Goal: Check status: Check status

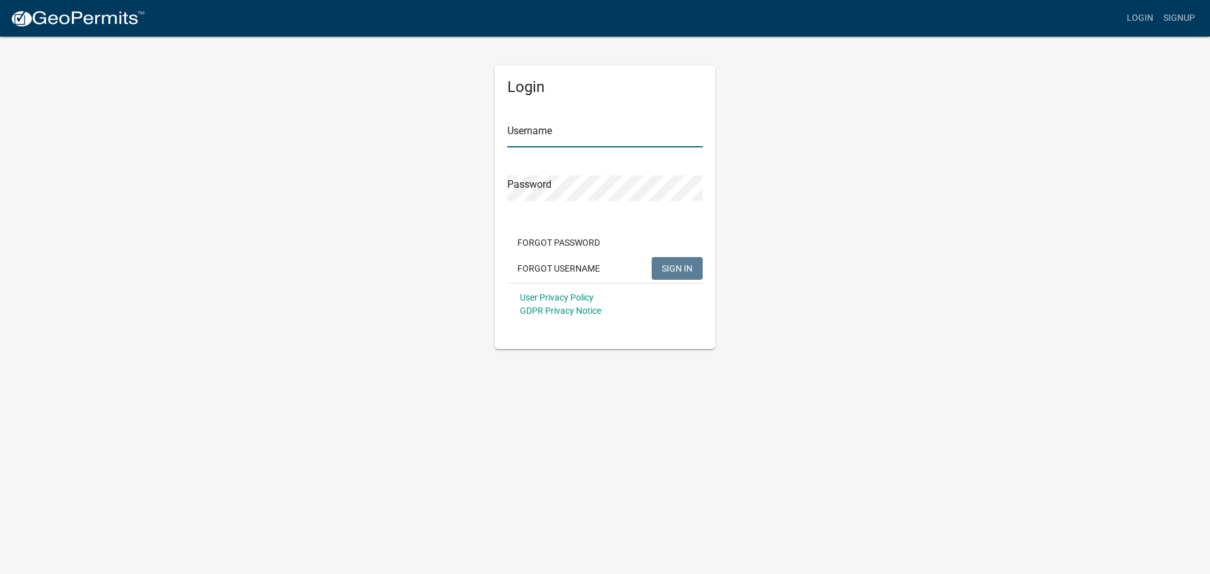
type input "Elchery2020"
click at [695, 267] on button "SIGN IN" at bounding box center [677, 268] width 51 height 23
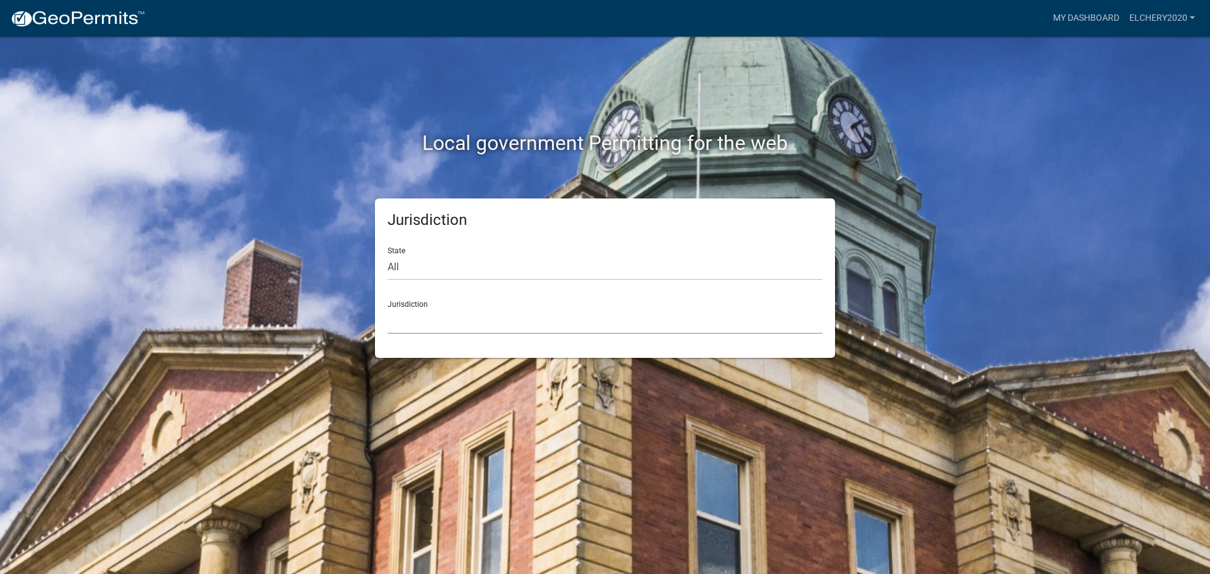
click at [453, 311] on select "[GEOGRAPHIC_DATA], [US_STATE] [GEOGRAPHIC_DATA], [US_STATE][PERSON_NAME][GEOGRA…" at bounding box center [605, 321] width 435 height 26
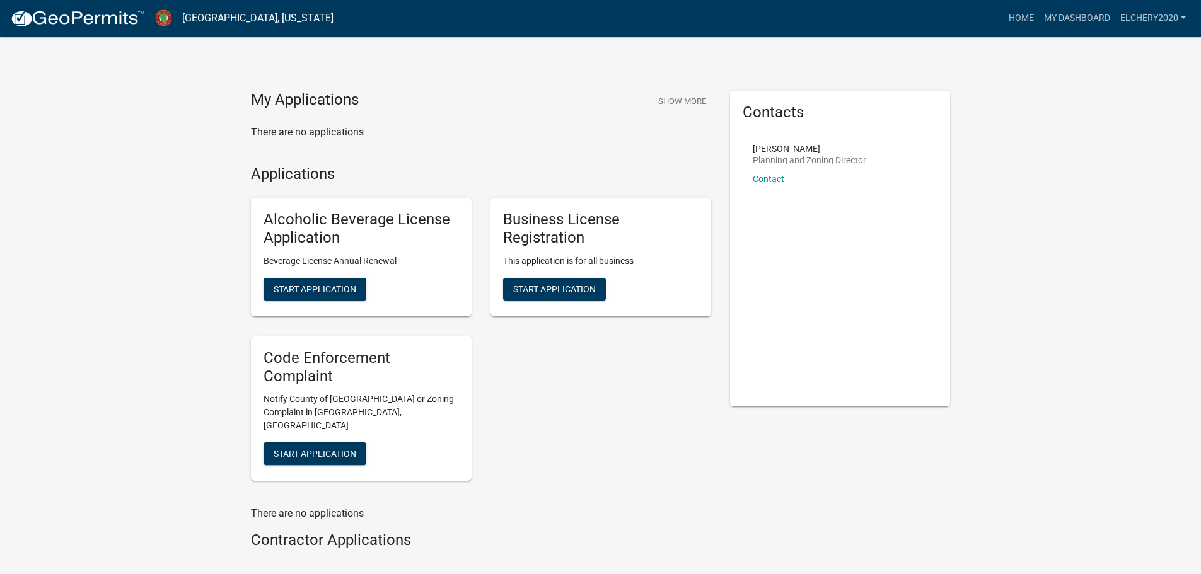
click at [97, 21] on img at bounding box center [77, 18] width 135 height 19
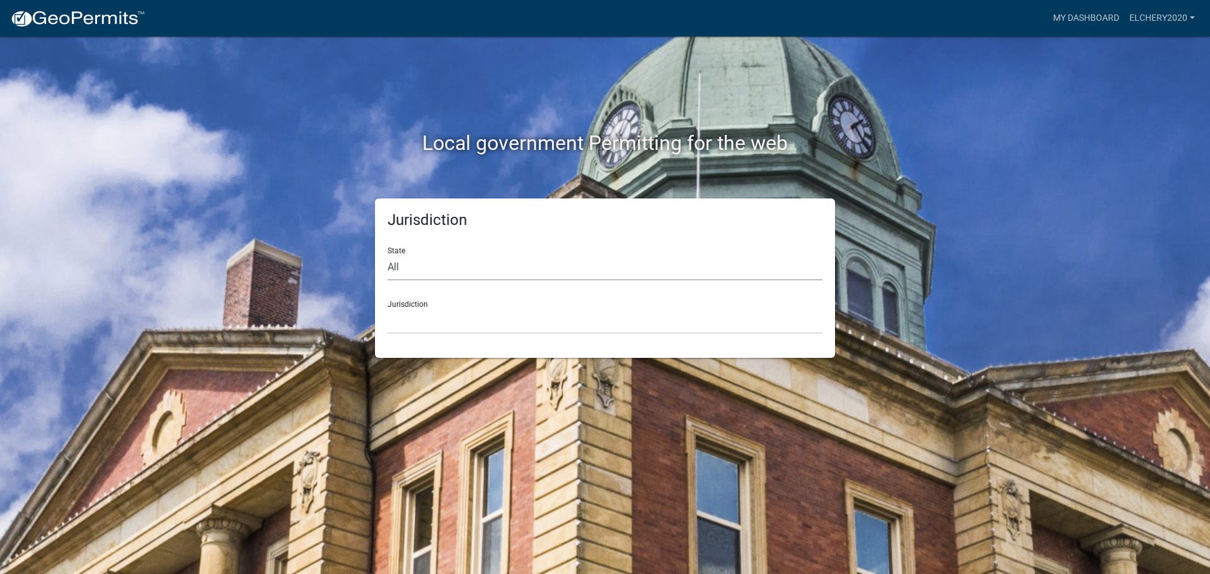
click at [412, 263] on select "All [US_STATE] [US_STATE] [US_STATE] [US_STATE] [US_STATE] [US_STATE] [US_STATE…" at bounding box center [605, 268] width 435 height 26
select select "[US_STATE]"
click at [388, 255] on select "All [US_STATE] [US_STATE] [US_STATE] [US_STATE] [US_STATE] [US_STATE] [US_STATE…" at bounding box center [605, 268] width 435 height 26
click at [425, 321] on select "[GEOGRAPHIC_DATA], [US_STATE] [GEOGRAPHIC_DATA], [US_STATE]" at bounding box center [605, 321] width 435 height 26
click at [465, 385] on div "Local government Permitting for the web Jurisdiction State All [US_STATE] [US_S…" at bounding box center [605, 287] width 1210 height 574
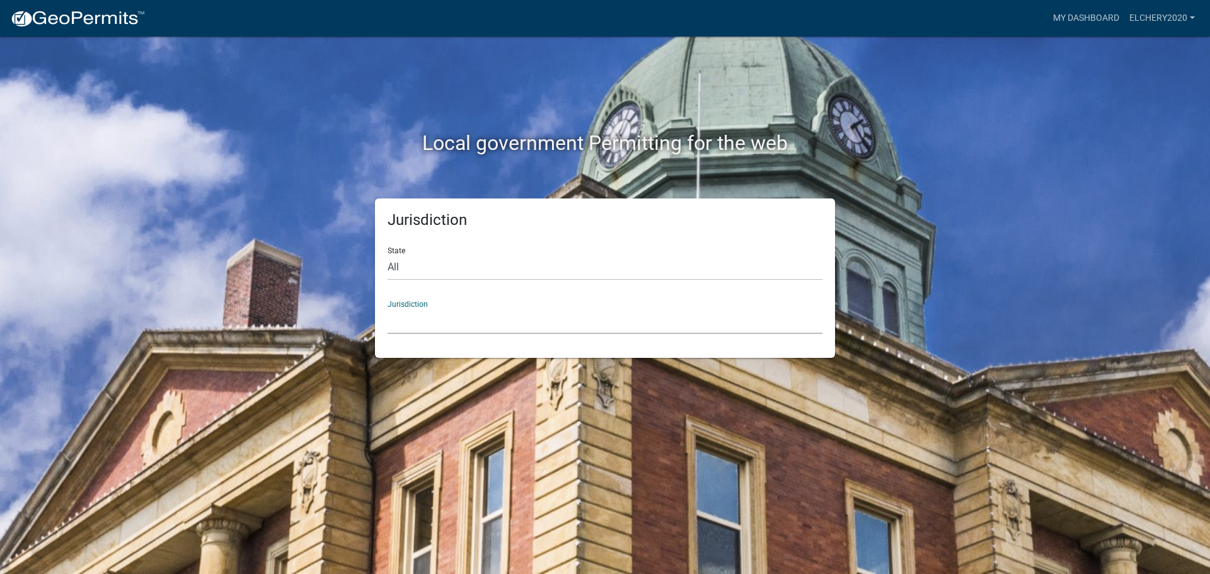
click at [450, 310] on select "[GEOGRAPHIC_DATA], [US_STATE] [GEOGRAPHIC_DATA], [US_STATE]" at bounding box center [605, 321] width 435 height 26
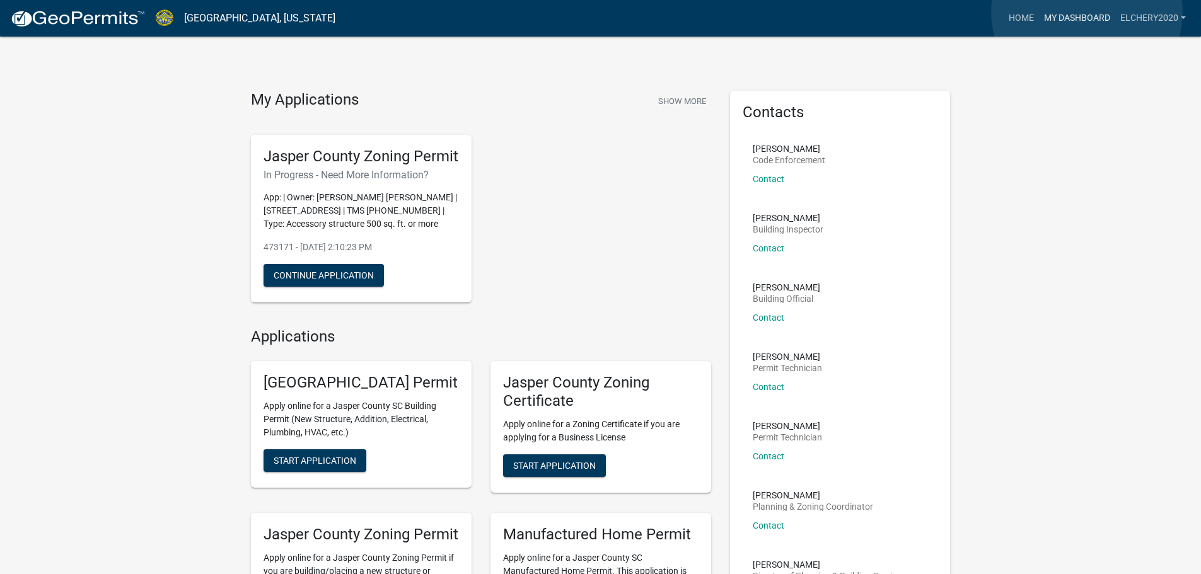
click at [1087, 12] on link "My Dashboard" at bounding box center [1077, 18] width 76 height 24
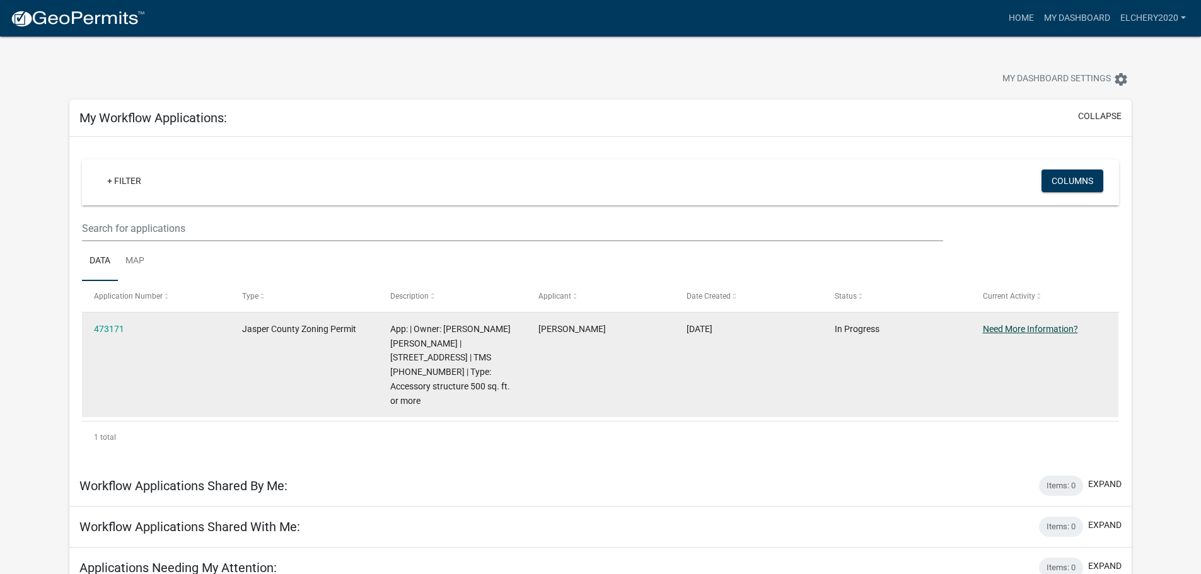
click at [1008, 330] on link "Need More Information?" at bounding box center [1030, 329] width 95 height 10
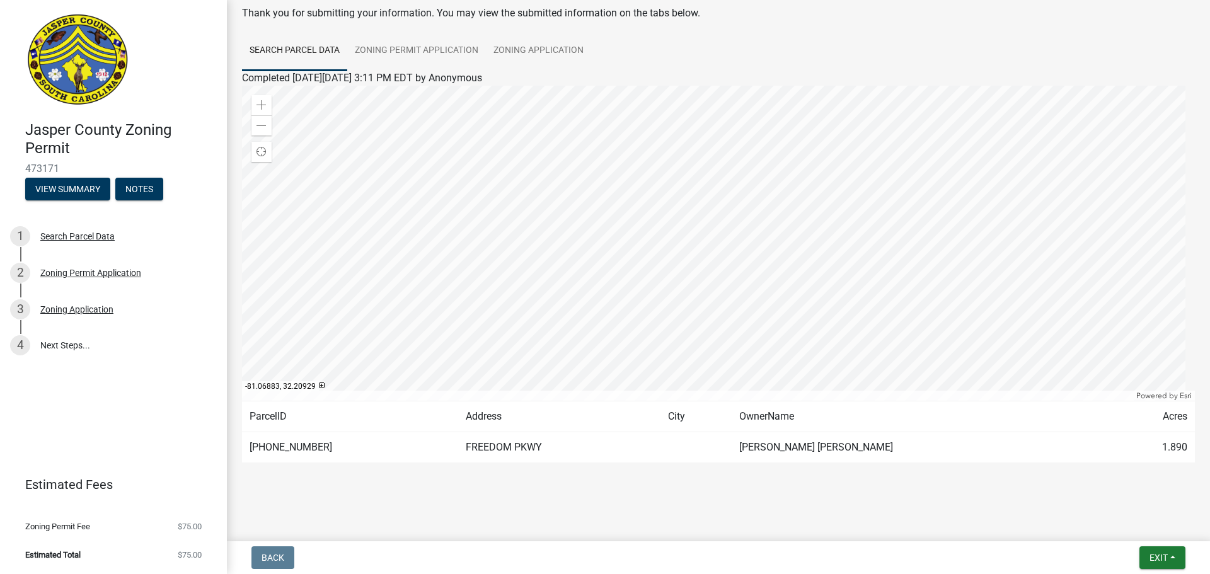
scroll to position [66, 0]
click at [56, 183] on button "View Summary" at bounding box center [67, 189] width 85 height 23
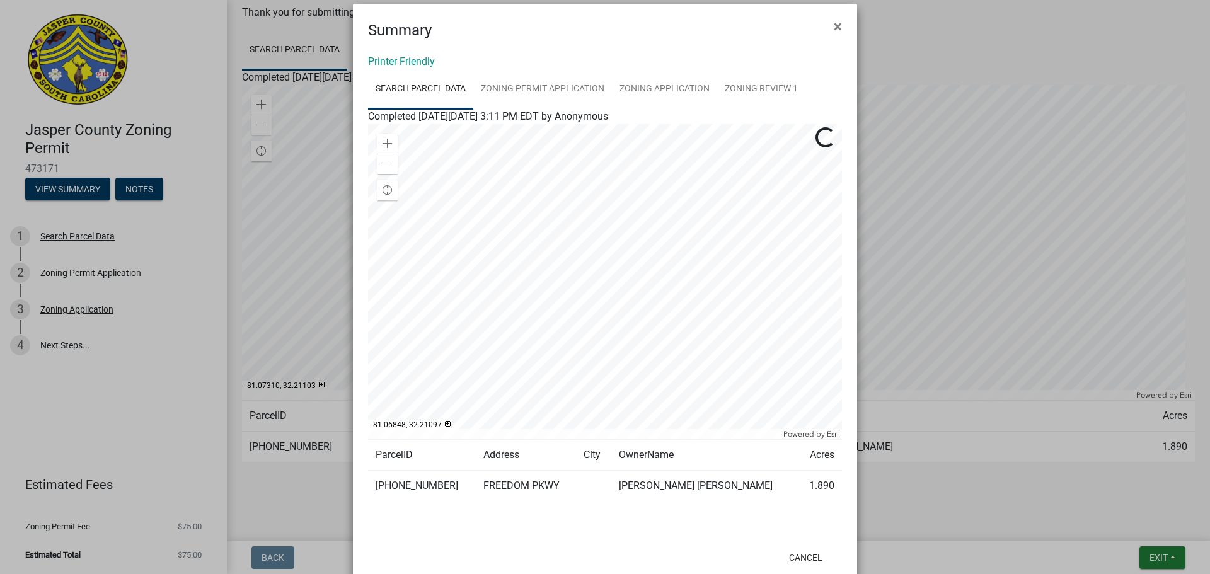
scroll to position [0, 0]
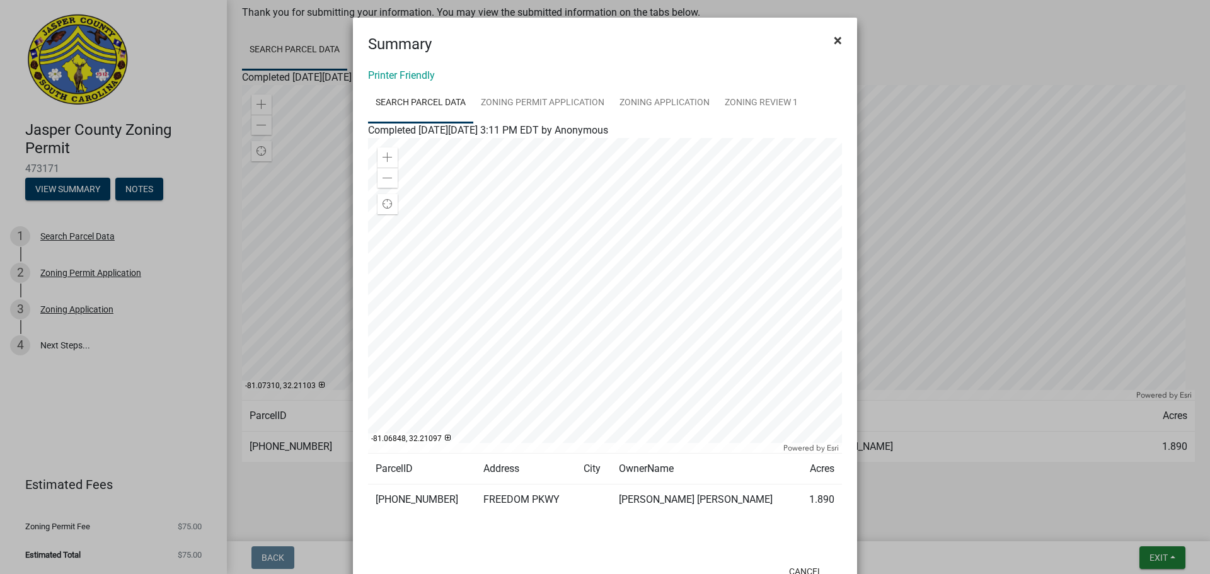
click at [834, 42] on span "×" at bounding box center [838, 41] width 8 height 18
